Goal: Task Accomplishment & Management: Use online tool/utility

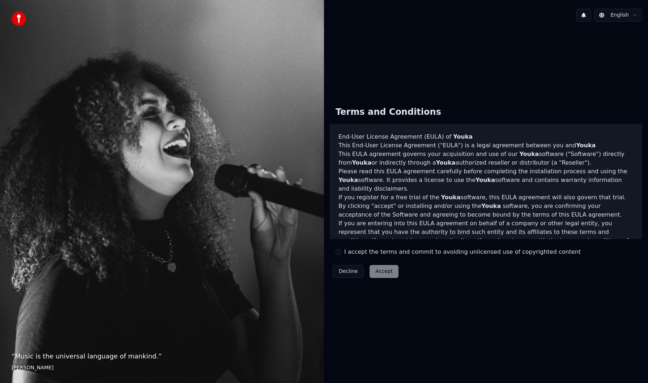
click at [340, 251] on button "I accept the terms and commit to avoiding unlicensed use of copyrighted content" at bounding box center [338, 252] width 6 height 6
click at [380, 269] on button "Accept" at bounding box center [383, 271] width 29 height 13
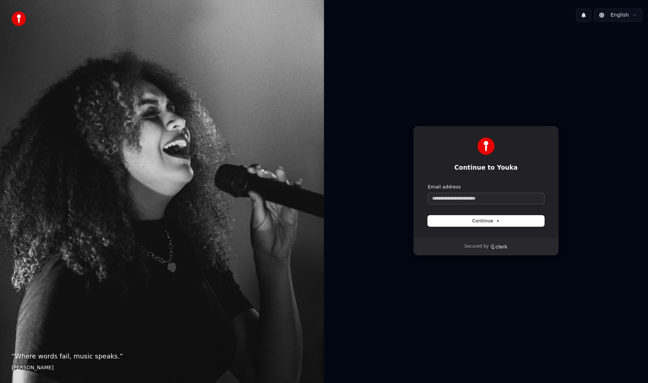
click at [444, 201] on input "Email address" at bounding box center [486, 198] width 116 height 11
click at [428, 184] on button "submit" at bounding box center [428, 184] width 0 height 0
type input "**********"
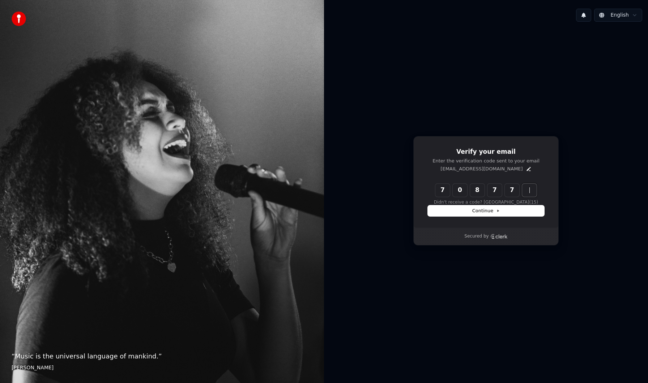
type input "******"
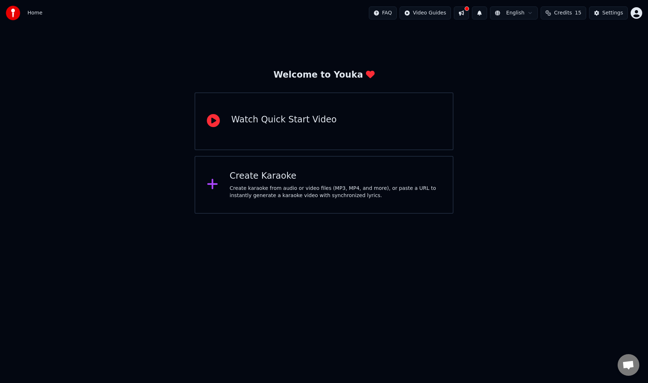
click at [258, 193] on div "Create karaoke from audio or video files (MP3, MP4, and more), or paste a URL t…" at bounding box center [334, 192] width 211 height 14
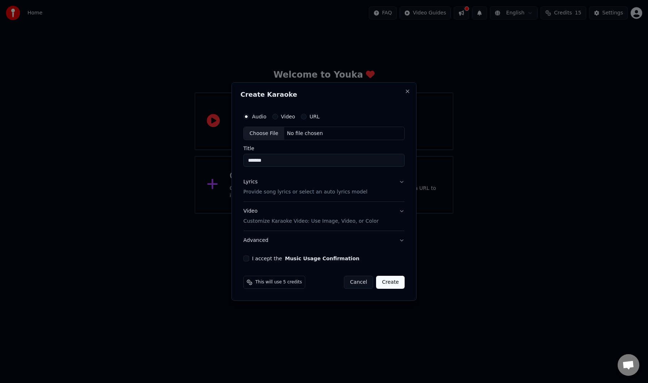
click at [245, 259] on button "I accept the Music Usage Confirmation" at bounding box center [246, 259] width 6 height 6
click at [395, 283] on button "Create" at bounding box center [390, 282] width 29 height 13
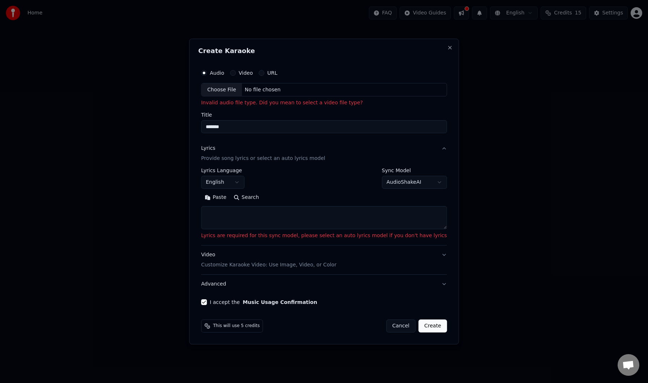
click at [234, 90] on div "Choose File" at bounding box center [221, 89] width 40 height 13
type input "**********"
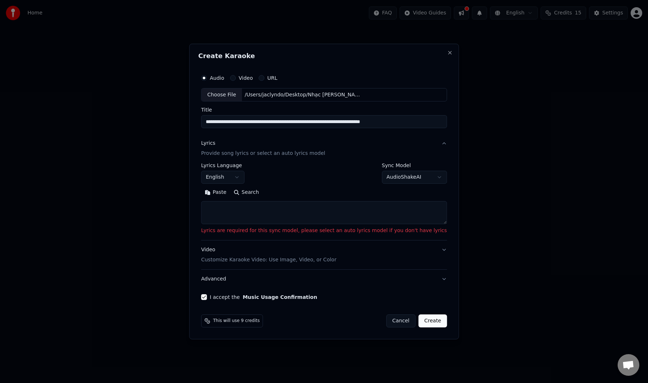
click at [282, 209] on textarea at bounding box center [324, 213] width 246 height 23
click at [244, 179] on button "English" at bounding box center [222, 177] width 43 height 13
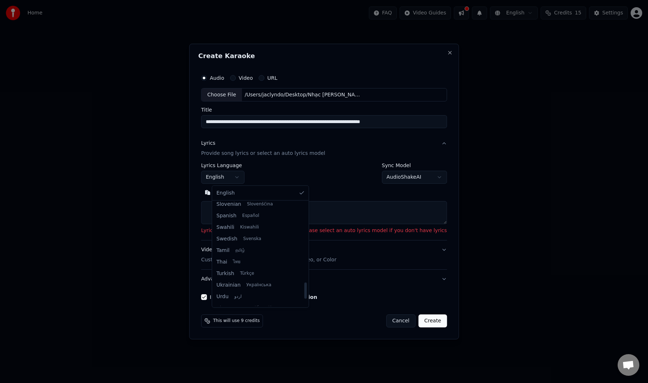
scroll to position [555, 0]
select select "**"
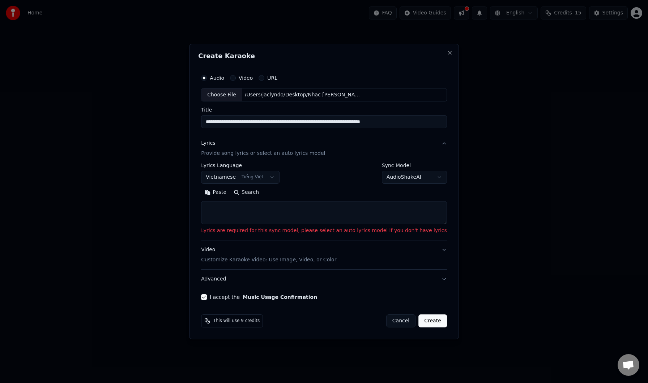
click at [262, 221] on textarea at bounding box center [324, 213] width 246 height 23
click at [223, 192] on button "Paste" at bounding box center [215, 193] width 29 height 12
type textarea "**********"
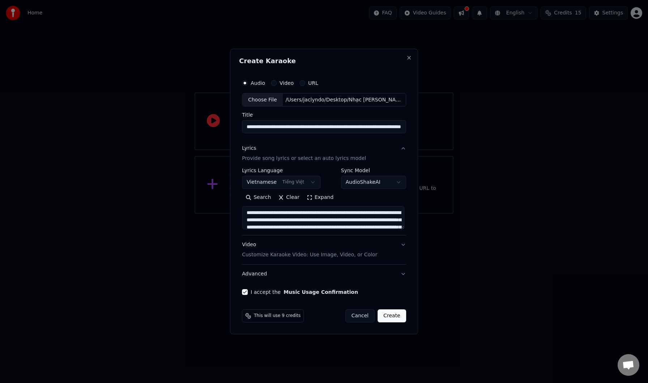
click at [394, 317] on button "Create" at bounding box center [391, 316] width 29 height 13
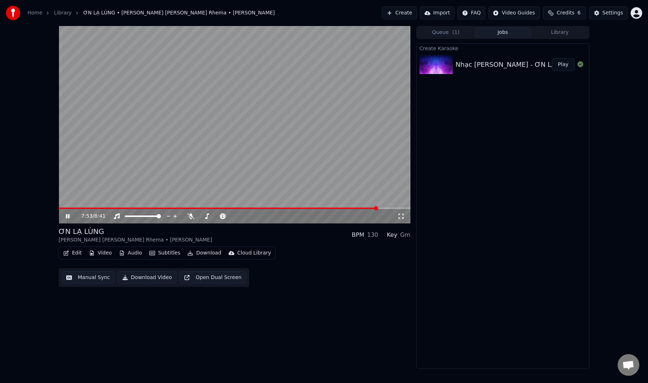
click at [68, 213] on div "7:53 / 8:41" at bounding box center [234, 216] width 346 height 7
click at [68, 218] on icon at bounding box center [72, 217] width 17 height 6
click at [70, 256] on button "Edit" at bounding box center [72, 253] width 24 height 10
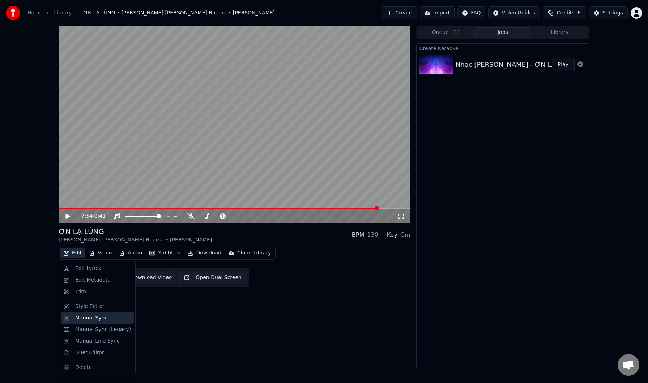
click at [73, 322] on div "Manual Sync" at bounding box center [97, 319] width 73 height 12
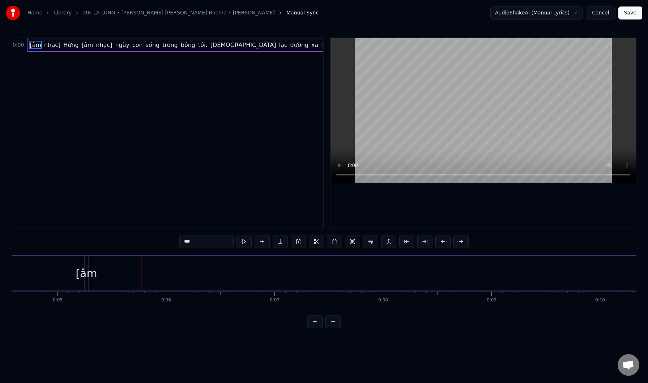
scroll to position [0, 562]
click at [549, 142] on video at bounding box center [482, 110] width 305 height 145
click at [399, 100] on video at bounding box center [482, 110] width 305 height 145
click at [193, 272] on div "Hừng" at bounding box center [92, 274] width 392 height 34
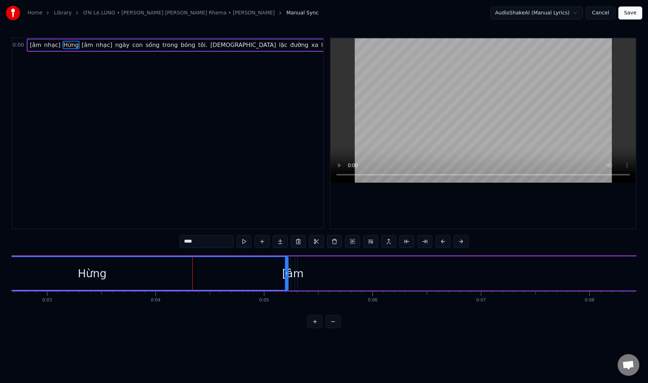
click at [91, 274] on div "Hừng" at bounding box center [92, 274] width 29 height 16
click at [112, 273] on div "Hừng" at bounding box center [92, 273] width 391 height 33
click at [207, 240] on input "****" at bounding box center [206, 241] width 54 height 13
type input "*"
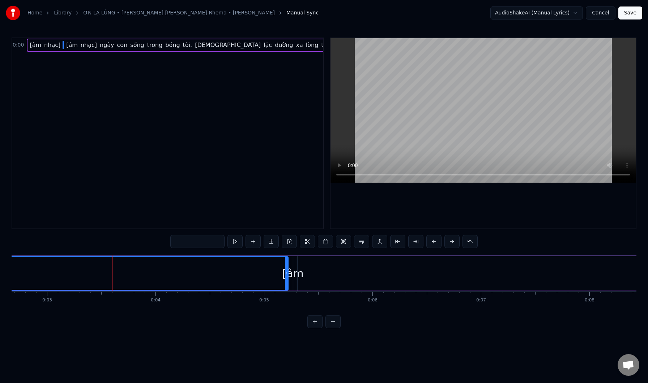
click at [296, 275] on div "[âm" at bounding box center [292, 274] width 21 height 16
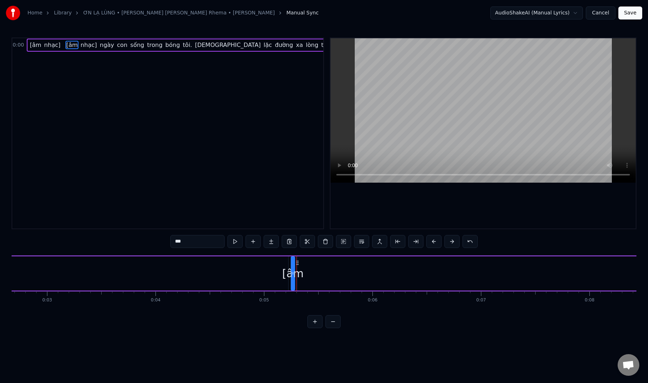
click at [299, 275] on div "[âm" at bounding box center [292, 274] width 21 height 16
click at [192, 244] on input "***" at bounding box center [197, 241] width 54 height 13
type input "*"
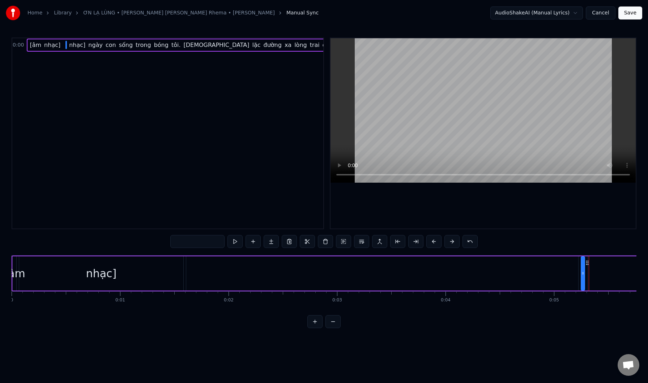
click at [126, 275] on div "nhạc]" at bounding box center [101, 274] width 164 height 34
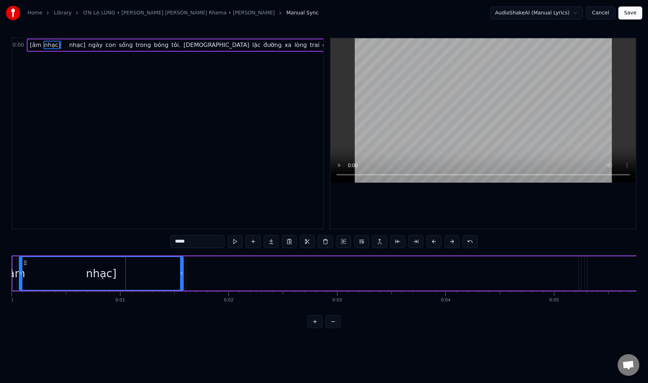
click at [194, 245] on input "*****" at bounding box center [197, 241] width 54 height 13
type input "*"
click at [28, 278] on div at bounding box center [101, 273] width 163 height 33
click at [17, 276] on div "[âm" at bounding box center [14, 274] width 21 height 16
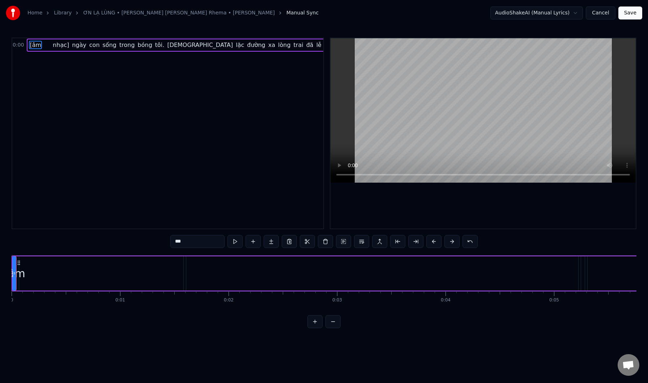
click at [22, 275] on div "[âm" at bounding box center [14, 274] width 21 height 16
click at [194, 243] on input "***" at bounding box center [197, 241] width 54 height 13
type input "*"
click at [71, 278] on div "nhạc]" at bounding box center [47, 274] width 1205 height 34
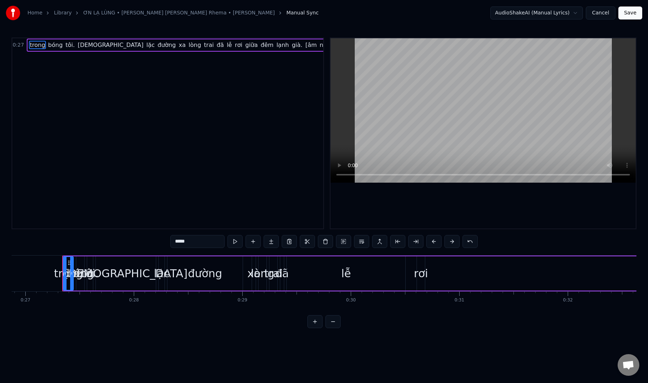
scroll to position [0, 2917]
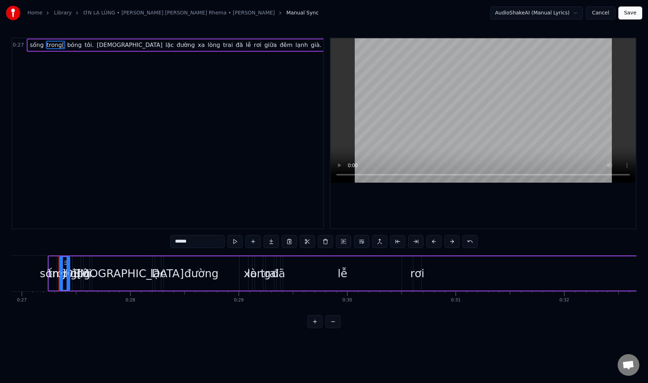
type input "******"
drag, startPoint x: 69, startPoint y: 270, endPoint x: 47, endPoint y: 274, distance: 22.7
click at [60, 274] on div "trong[" at bounding box center [60, 273] width 0 height 33
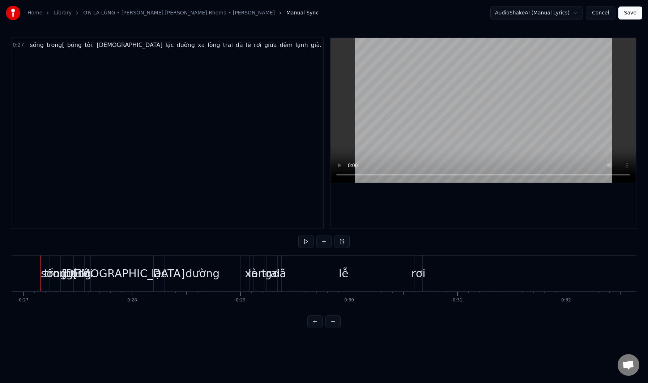
scroll to position [0, 2908]
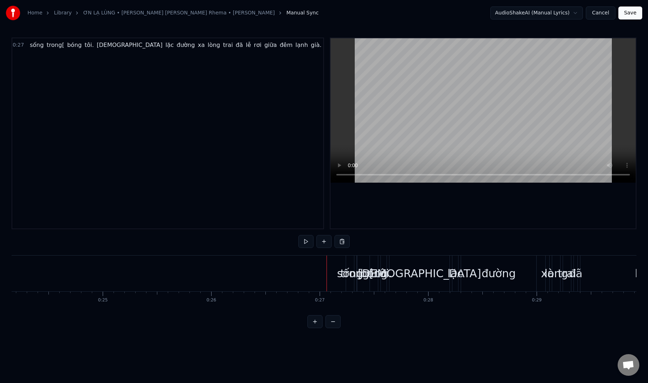
scroll to position [0, 2614]
click at [64, 14] on link "Library" at bounding box center [63, 12] width 18 height 7
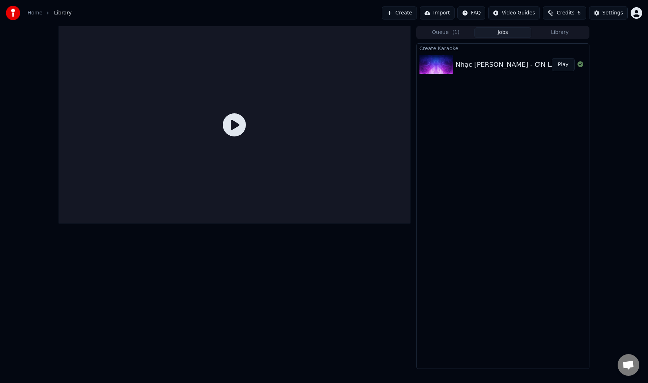
click at [506, 33] on button "Jobs" at bounding box center [502, 32] width 57 height 10
click at [402, 16] on button "Create" at bounding box center [399, 13] width 35 height 13
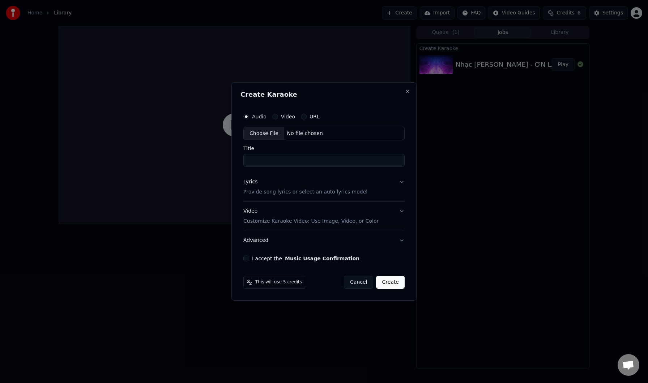
click at [357, 282] on button "Cancel" at bounding box center [358, 282] width 29 height 13
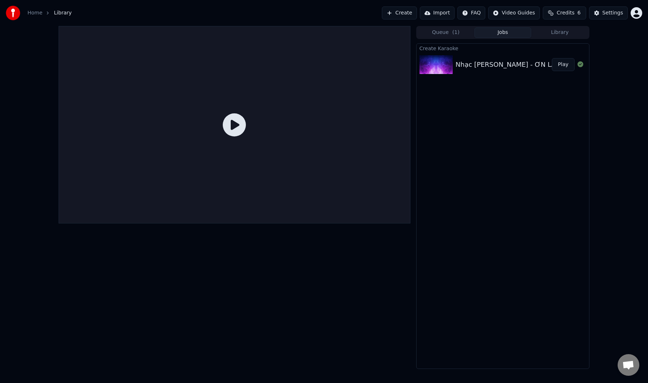
click at [36, 15] on link "Home" at bounding box center [34, 12] width 15 height 7
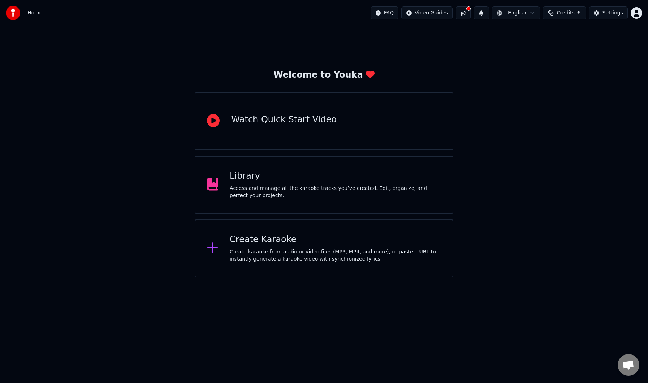
click at [295, 197] on div "Access and manage all the karaoke tracks you’ve created. Edit, organize, and pe…" at bounding box center [334, 192] width 211 height 14
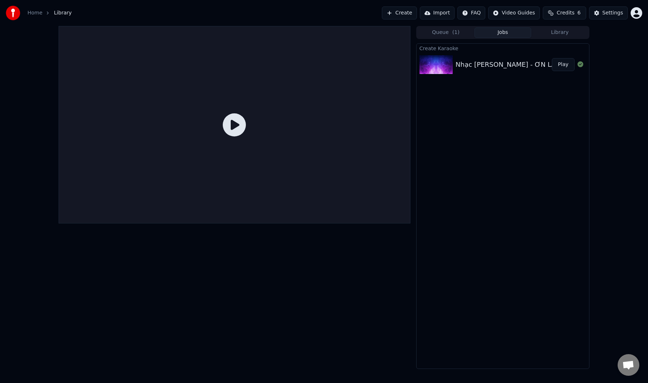
click at [508, 65] on div "Nhạc [PERSON_NAME] - ƠN LẠ LÙNG (Karaoke) - [PERSON_NAME] [PERSON_NAME] Rhe…" at bounding box center [630, 65] width 351 height 10
click at [445, 66] on img at bounding box center [435, 64] width 33 height 19
click at [613, 15] on div "Settings" at bounding box center [612, 12] width 21 height 7
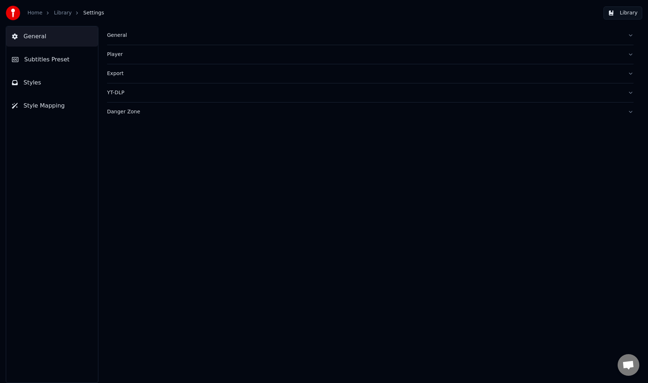
click at [49, 61] on span "Subtitles Preset" at bounding box center [46, 59] width 45 height 9
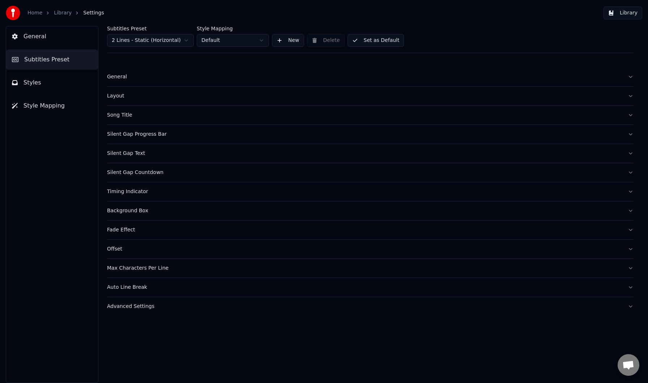
click at [129, 119] on button "Song Title" at bounding box center [370, 115] width 526 height 19
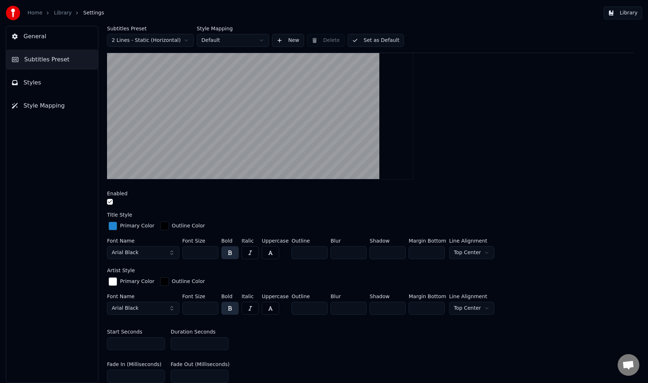
scroll to position [109, 0]
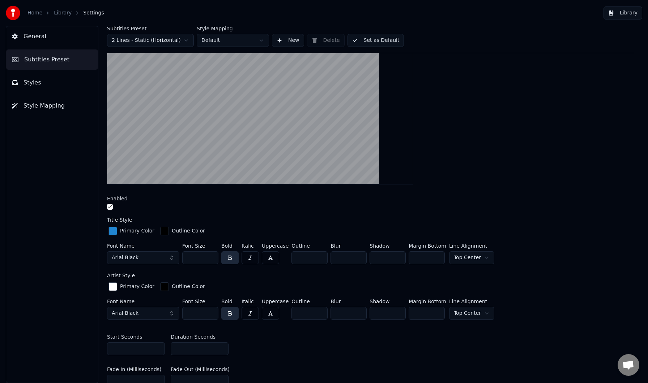
click at [52, 85] on button "Styles" at bounding box center [52, 83] width 92 height 20
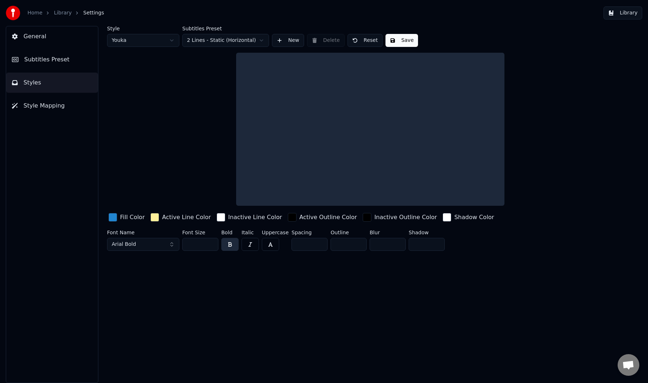
scroll to position [0, 0]
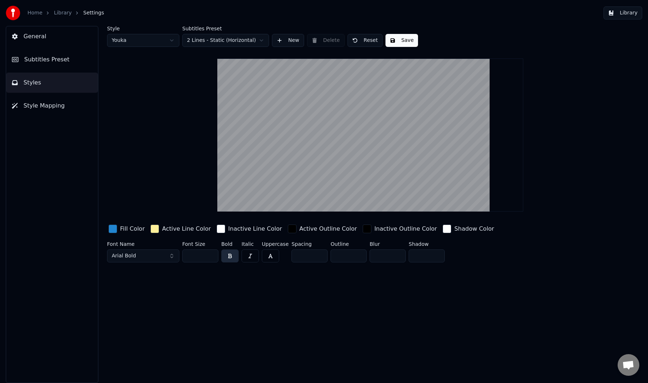
click at [48, 103] on span "Style Mapping" at bounding box center [43, 106] width 41 height 9
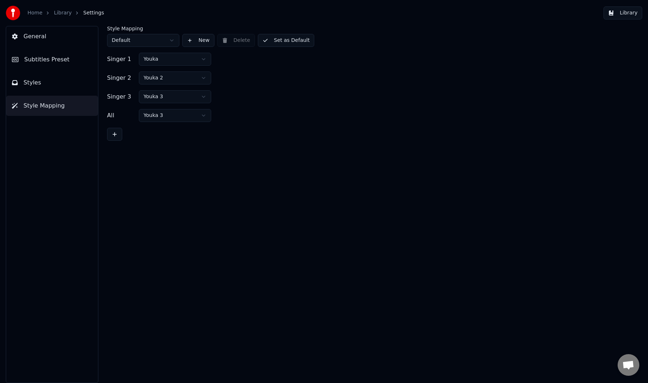
click at [33, 14] on link "Home" at bounding box center [34, 12] width 15 height 7
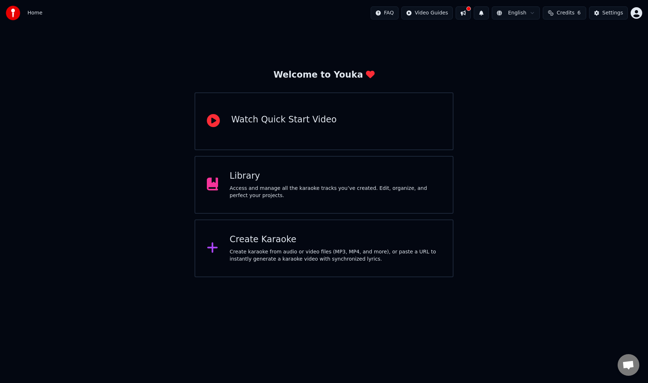
click at [466, 15] on button at bounding box center [462, 13] width 15 height 13
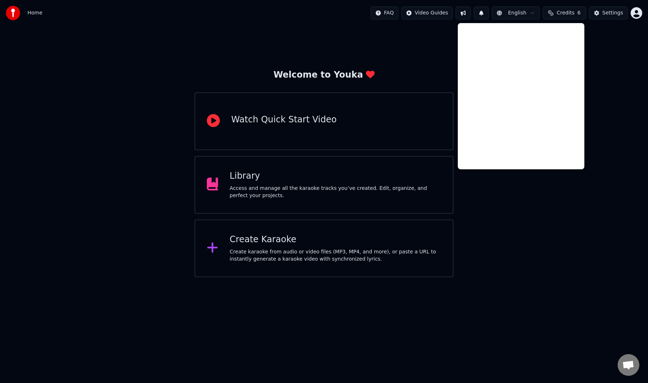
click at [136, 117] on div "Welcome to Youka Watch Quick Start Video Library Access and manage all the kara…" at bounding box center [324, 152] width 648 height 252
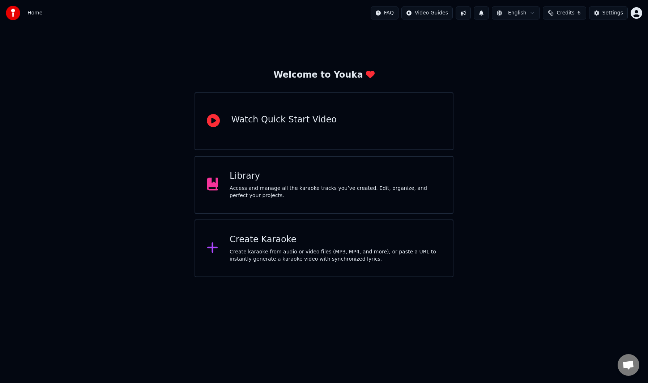
click at [274, 256] on div "Create karaoke from audio or video files (MP3, MP4, and more), or paste a URL t…" at bounding box center [334, 256] width 211 height 14
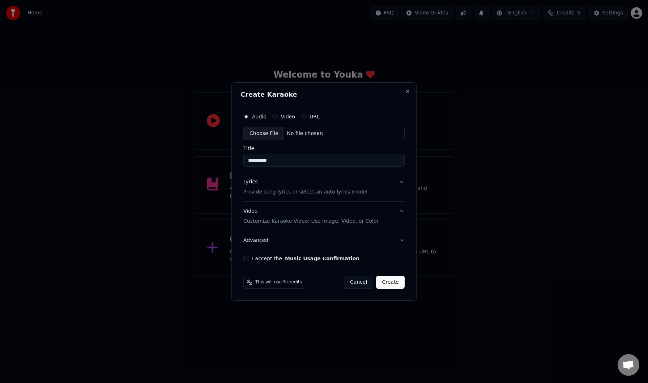
click at [271, 137] on div "Choose File" at bounding box center [264, 133] width 40 height 13
type input "**********"
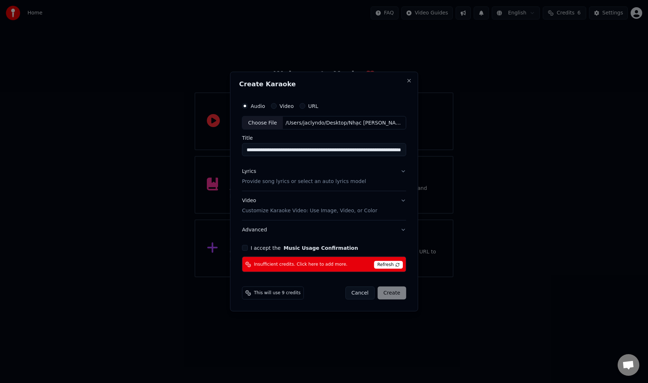
click at [358, 294] on button "Cancel" at bounding box center [359, 293] width 29 height 13
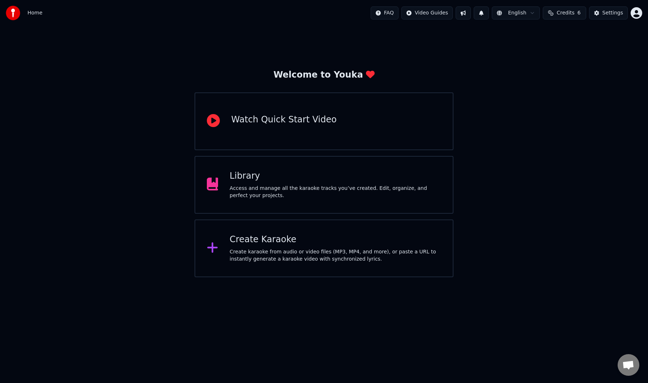
click at [238, 186] on div "Access and manage all the karaoke tracks you’ve created. Edit, organize, and pe…" at bounding box center [334, 192] width 211 height 14
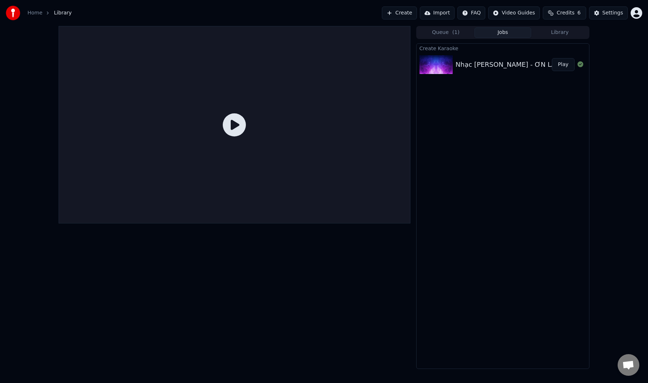
click at [443, 61] on img at bounding box center [435, 64] width 33 height 19
click at [441, 62] on img at bounding box center [435, 64] width 33 height 19
click at [555, 64] on button "Play" at bounding box center [562, 64] width 23 height 13
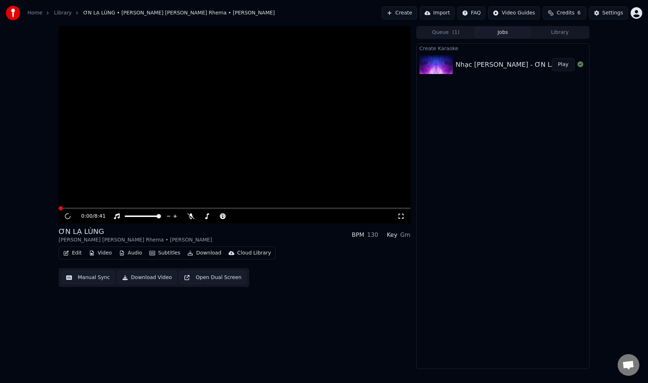
click at [555, 64] on button "Play" at bounding box center [562, 64] width 23 height 13
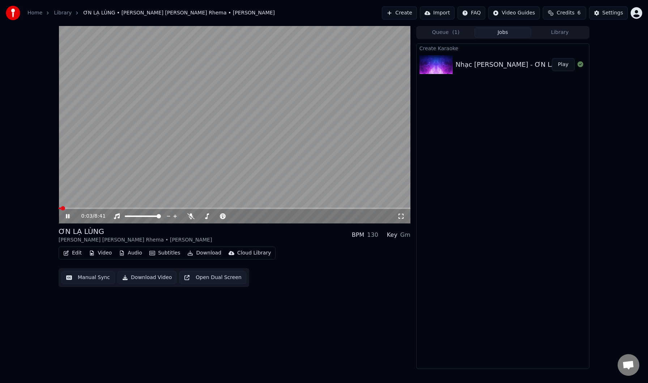
click at [68, 215] on icon at bounding box center [68, 216] width 4 height 4
click at [94, 277] on button "Manual Sync" at bounding box center [87, 277] width 53 height 13
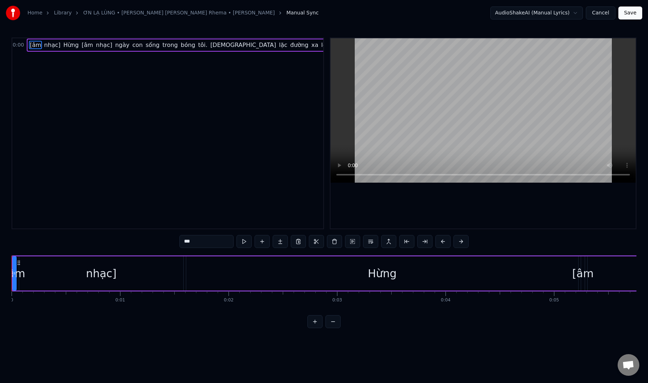
click at [114, 46] on span "ngày" at bounding box center [122, 45] width 16 height 8
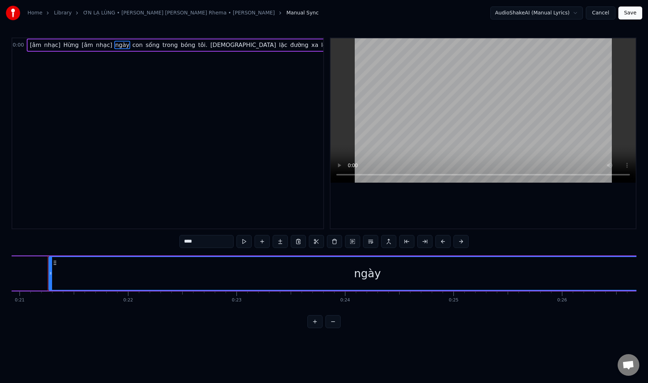
click at [104, 46] on span "nhạc]" at bounding box center [104, 45] width 18 height 8
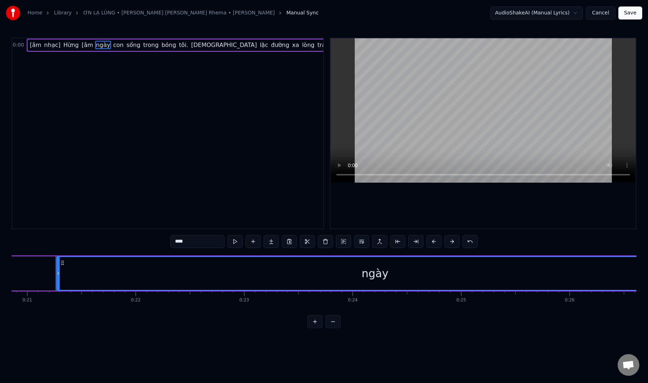
scroll to position [0, 2269]
click at [83, 43] on span "[âm" at bounding box center [87, 45] width 13 height 8
click at [66, 47] on span "Hừng" at bounding box center [71, 45] width 17 height 8
click at [49, 47] on span "nhạc]" at bounding box center [52, 45] width 18 height 8
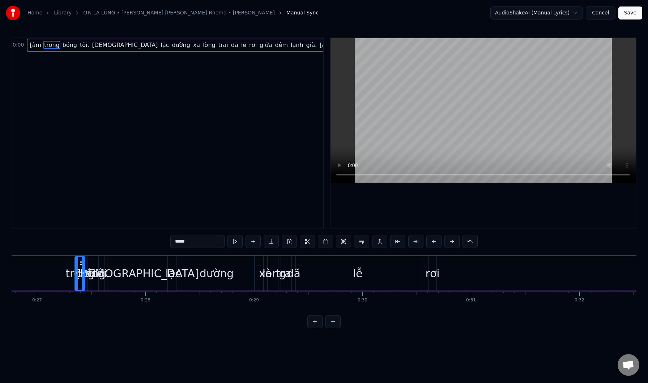
scroll to position [0, 2908]
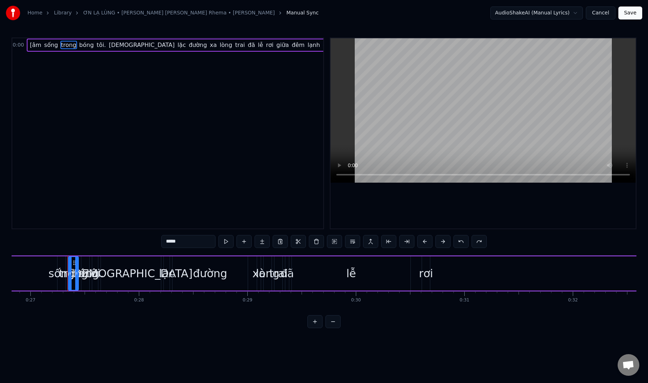
click at [34, 47] on span "[âm" at bounding box center [35, 45] width 13 height 8
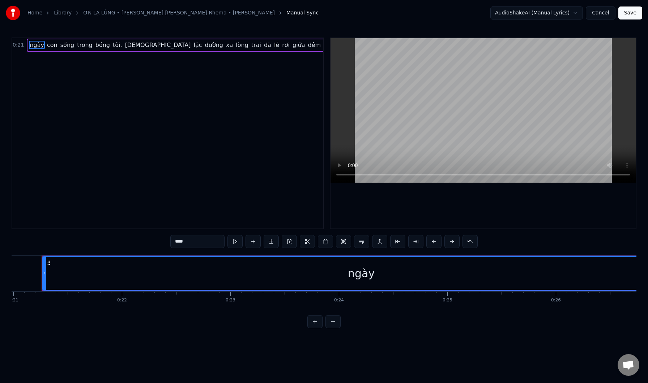
scroll to position [0, 2269]
click at [178, 242] on input "****" at bounding box center [197, 241] width 54 height 13
type input "****"
drag, startPoint x: 363, startPoint y: 276, endPoint x: 380, endPoint y: 276, distance: 16.6
click at [380, 276] on div "Ngày" at bounding box center [367, 273] width 636 height 33
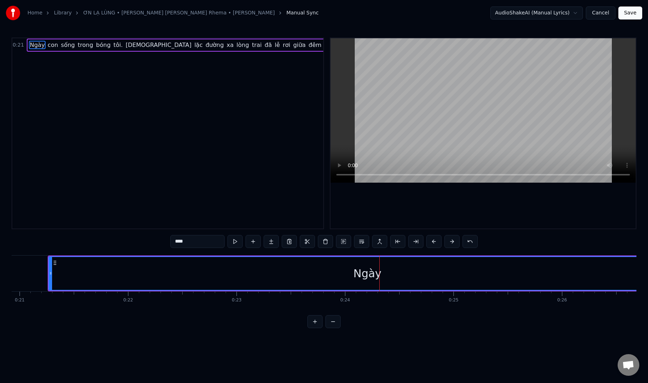
click at [366, 275] on div "Ngày" at bounding box center [367, 274] width 28 height 16
click at [447, 246] on button at bounding box center [451, 241] width 15 height 13
click at [448, 246] on button at bounding box center [451, 241] width 15 height 13
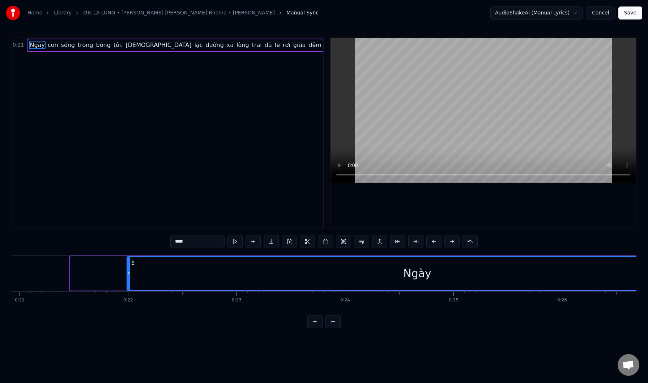
drag, startPoint x: 71, startPoint y: 276, endPoint x: 127, endPoint y: 281, distance: 56.6
click at [127, 281] on div at bounding box center [128, 273] width 3 height 33
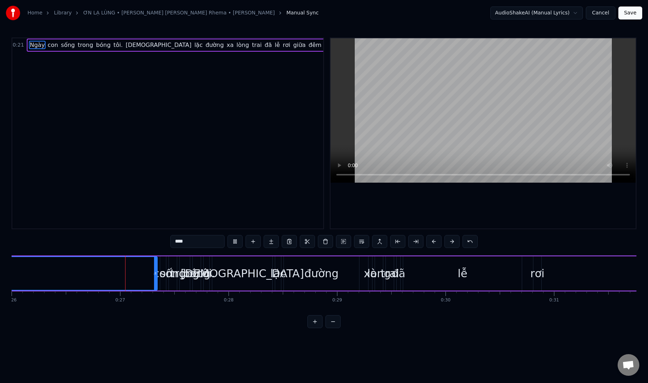
scroll to position [0, 2824]
